Goal: Transaction & Acquisition: Purchase product/service

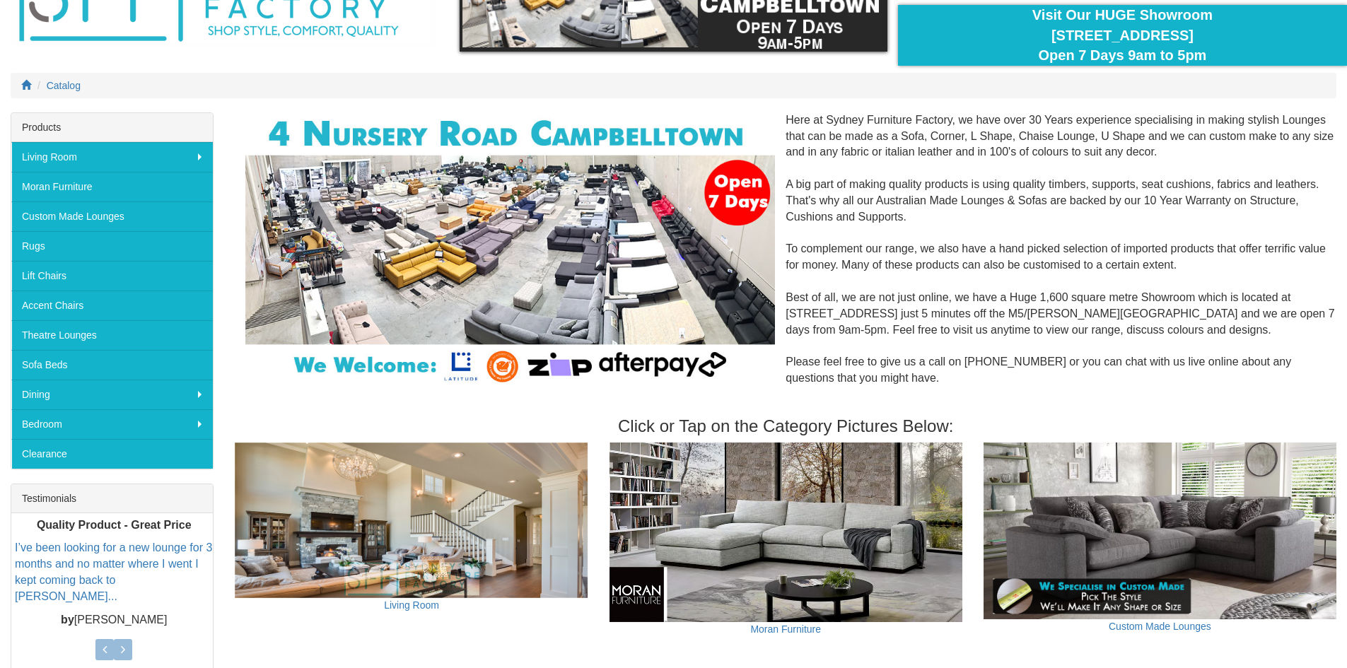
scroll to position [141, 0]
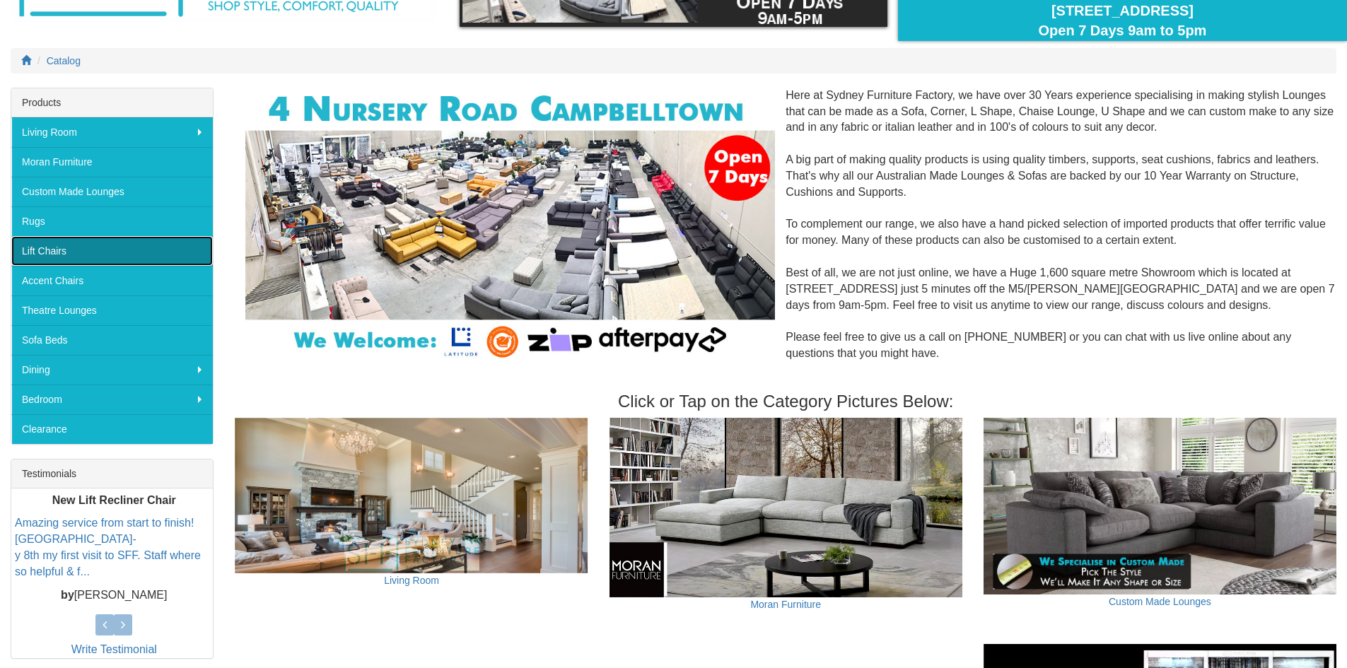
click at [107, 252] on link "Lift Chairs" at bounding box center [112, 251] width 202 height 30
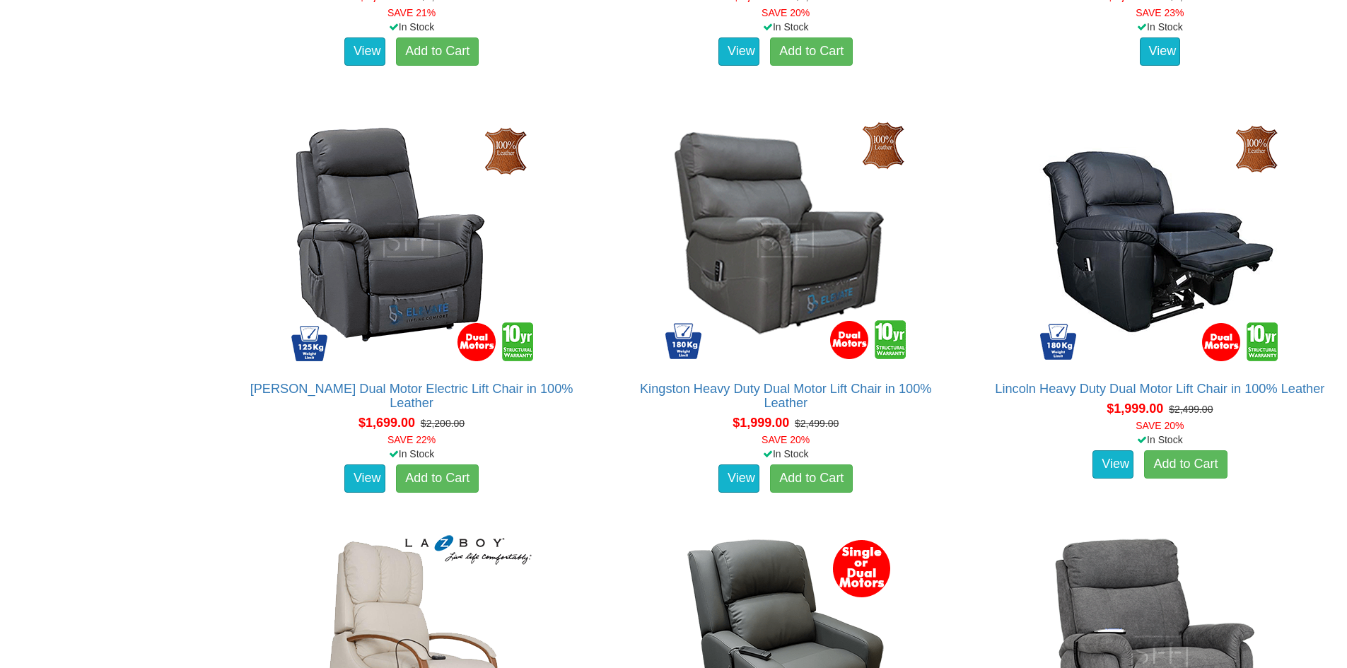
scroll to position [1626, 0]
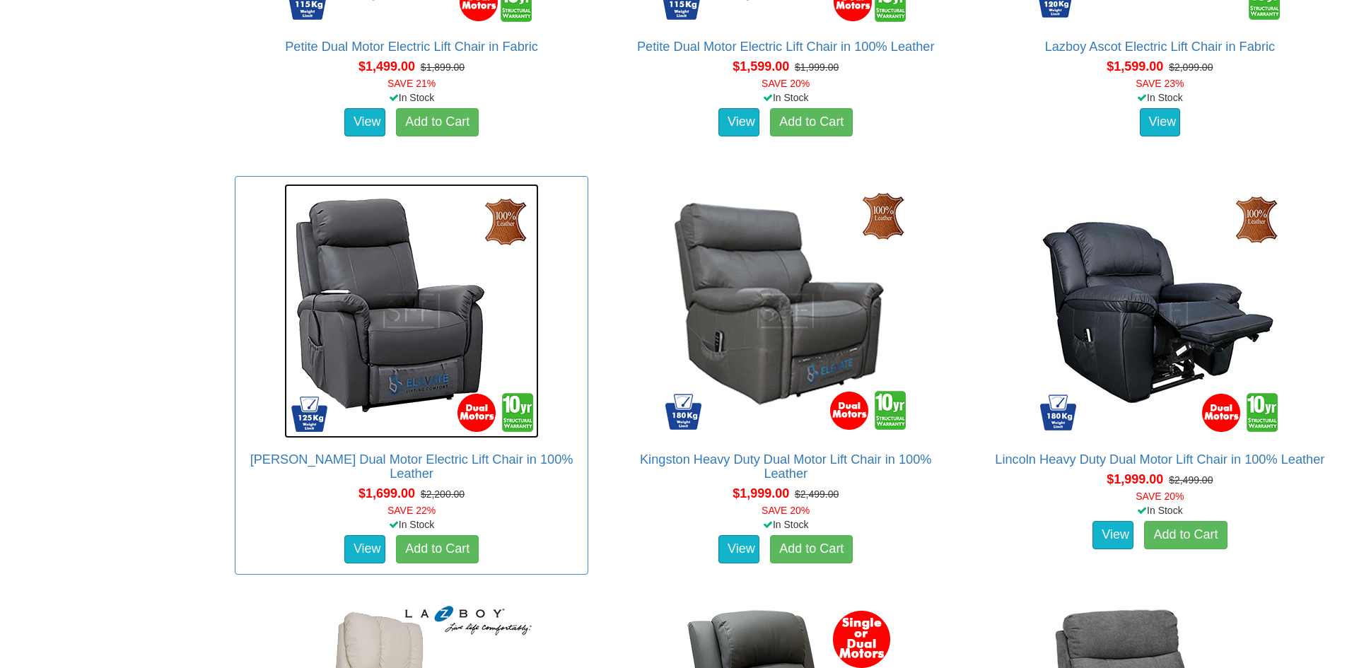
click at [411, 313] on img at bounding box center [411, 311] width 255 height 255
